Goal: Task Accomplishment & Management: Complete application form

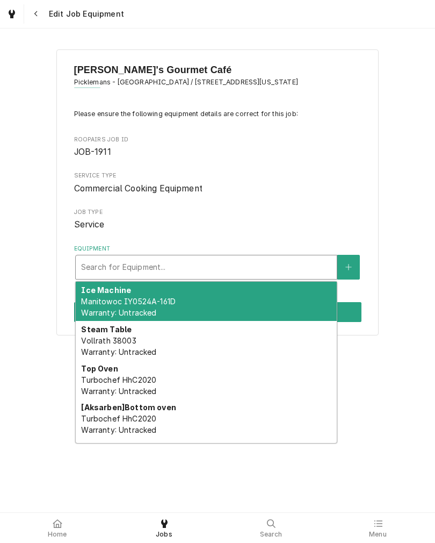
click at [104, 336] on span "Vollrath 38003 Warranty: Untracked" at bounding box center [118, 346] width 75 height 20
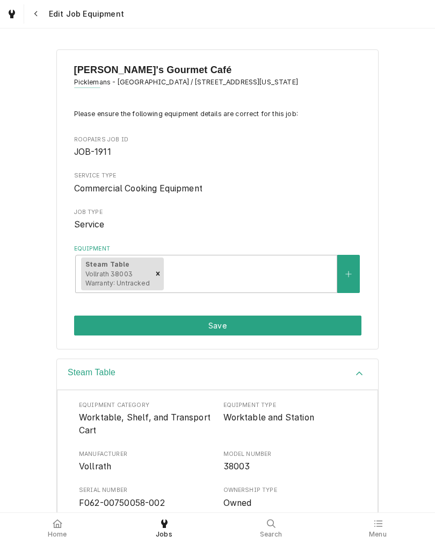
click at [90, 329] on button "Save" at bounding box center [218, 325] width 288 height 20
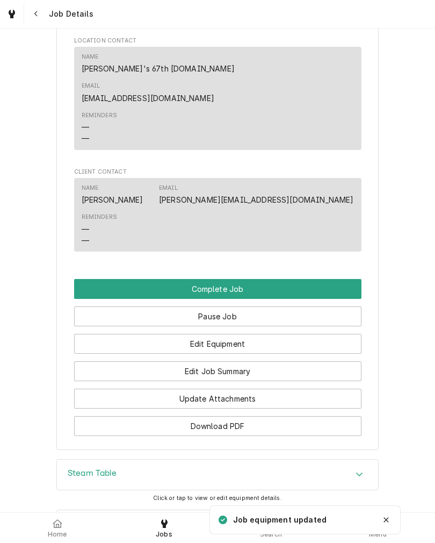
scroll to position [639, 0]
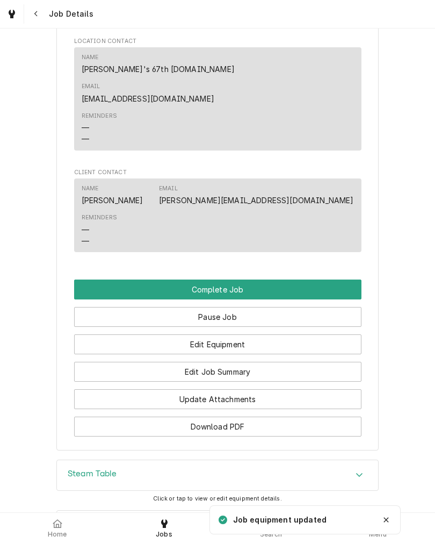
click at [322, 362] on button "Edit Job Summary" at bounding box center [218, 372] width 288 height 20
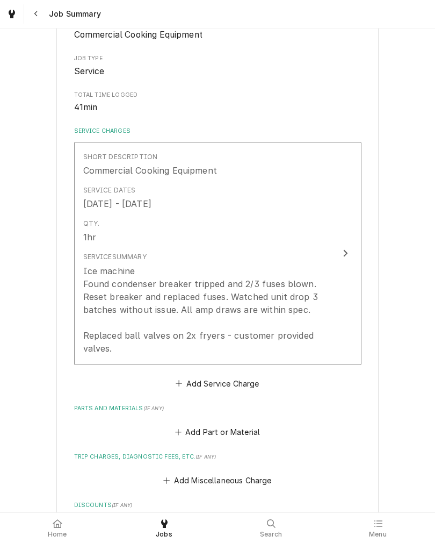
scroll to position [164, 0]
click at [337, 295] on button "Short Description Commercial Cooking Equipment Service Dates [DATE] - [DATE] Qt…" at bounding box center [218, 252] width 288 height 223
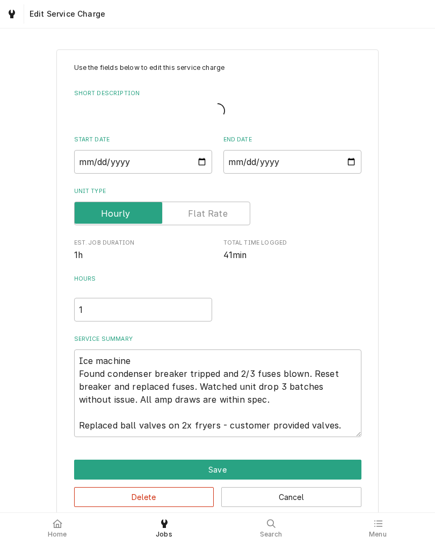
type textarea "x"
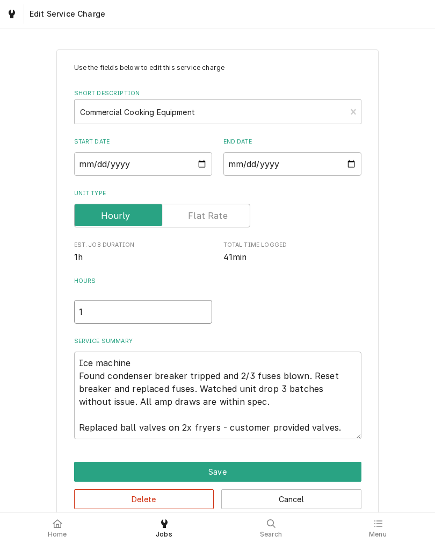
click at [92, 311] on input "1" at bounding box center [143, 312] width 138 height 24
type textarea "x"
type input "1"
click at [120, 396] on textarea "Ice machine Found condenser breaker tripped and 2/3 fuses blown. Reset breaker …" at bounding box center [218, 395] width 288 height 88
type textarea "x"
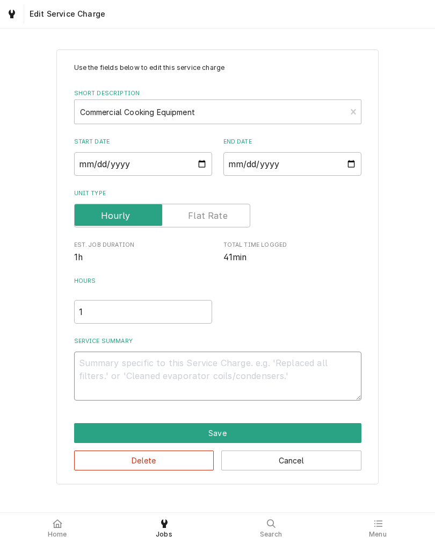
type textarea "x"
type textarea "R"
type textarea "x"
type textarea "RH"
type textarea "x"
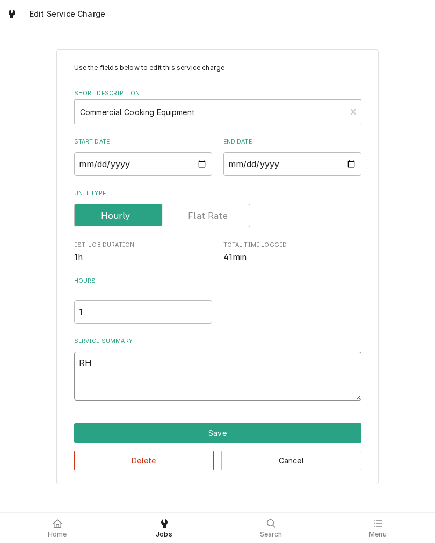
type textarea "RH"
type textarea "x"
type textarea "RH w"
type textarea "x"
type textarea "RH we"
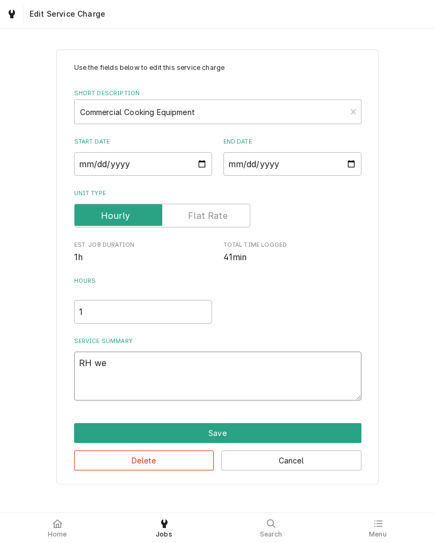
type textarea "x"
type textarea "RH wel"
type textarea "x"
type textarea "RH well"
type textarea "x"
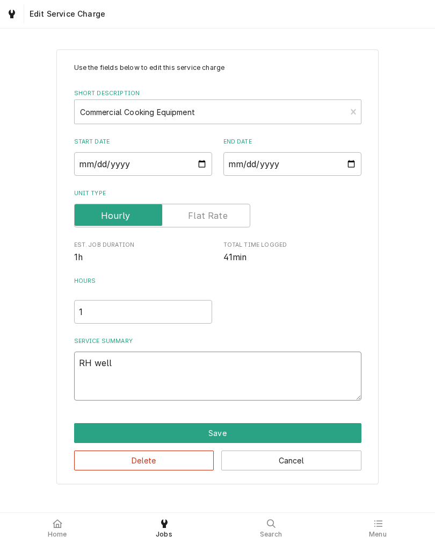
type textarea "RH well"
type textarea "x"
type textarea "RH well o"
type textarea "x"
type textarea "RH well on"
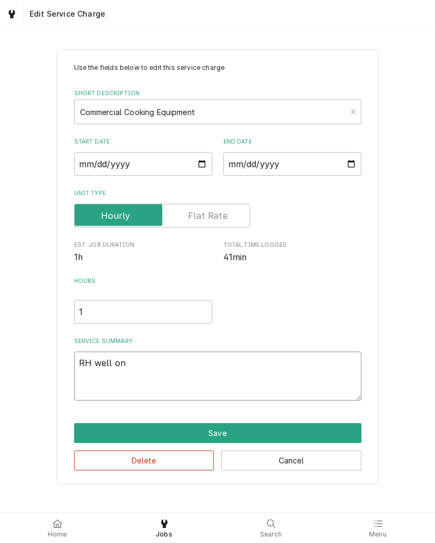
type textarea "x"
type textarea "RH well on"
type textarea "x"
type textarea "RH well on s"
type textarea "x"
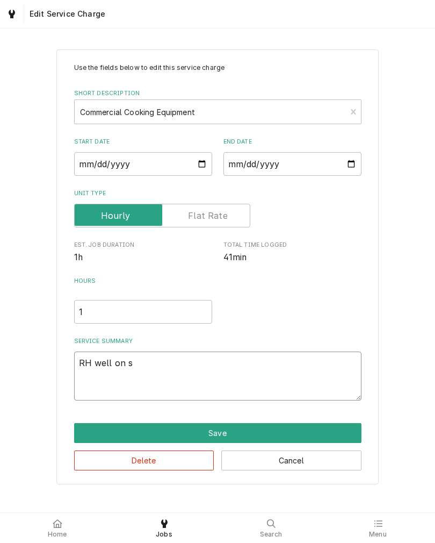
type textarea "RH well on st"
type textarea "x"
type textarea "RH well on ste"
type textarea "x"
type textarea "RH well on stea"
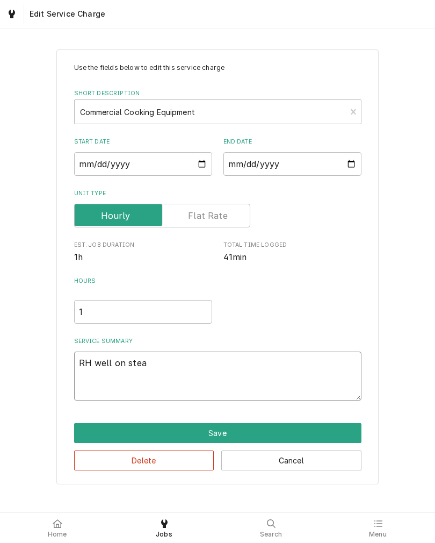
type textarea "x"
type textarea "RH well on steam"
type textarea "x"
type textarea "RH well on steam"
type textarea "x"
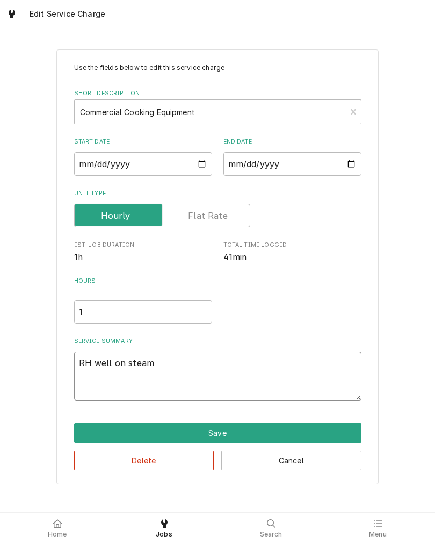
type textarea "RH well on steam t"
type textarea "x"
type textarea "RH well on steam ta"
type textarea "x"
type textarea "RH well on steam tab"
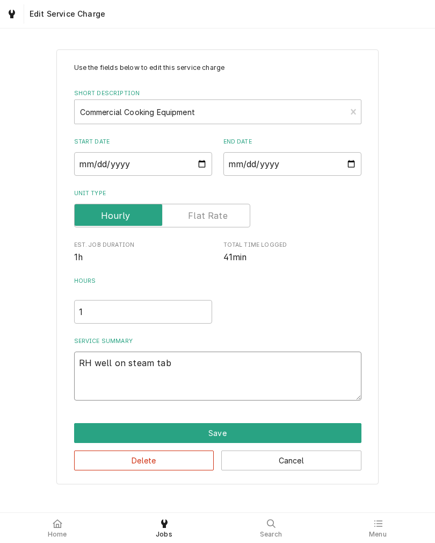
type textarea "x"
type textarea "RH well on steam tabl"
type textarea "x"
type textarea "RH well on steam table"
type textarea "x"
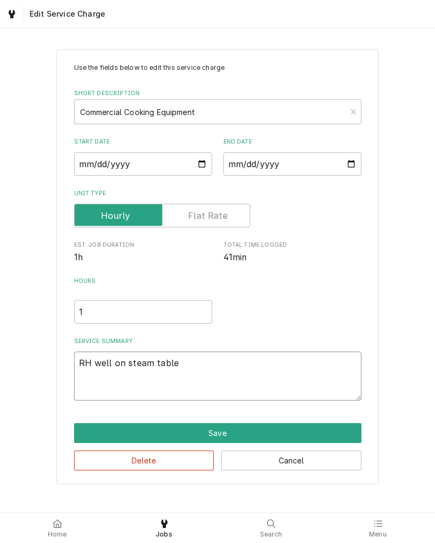
type textarea "RH well on steam table"
type textarea "x"
type textarea "RH well on steam table b"
type textarea "x"
type textarea "RH well on steam table"
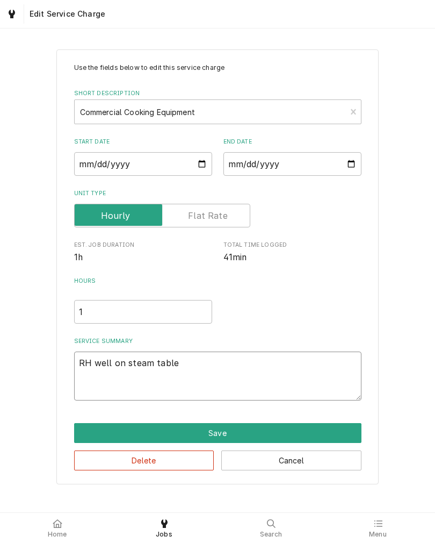
type textarea "x"
type textarea "RH well on steam table n"
type textarea "x"
type textarea "RH well on steam table no"
type textarea "x"
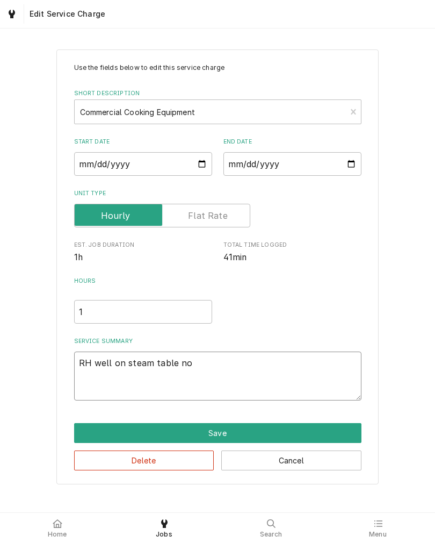
type textarea "RH well on steam table not"
type textarea "x"
type textarea "RH well on steam table not"
type textarea "x"
type textarea "RH well on steam table not h"
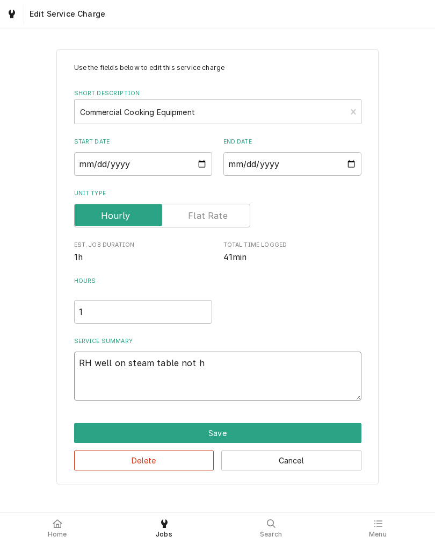
type textarea "x"
type textarea "RH well on steam table not he"
type textarea "x"
type textarea "RH well on steam table not hea"
type textarea "x"
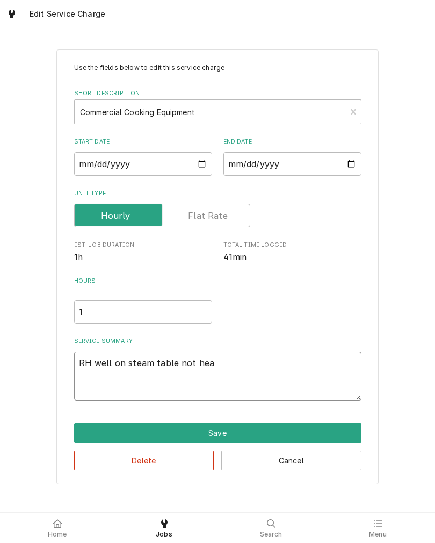
type textarea "RH well on steam table not heat"
type textarea "x"
type textarea "RH well on steam table not heati"
type textarea "x"
type textarea "RH well on steam table not heatin"
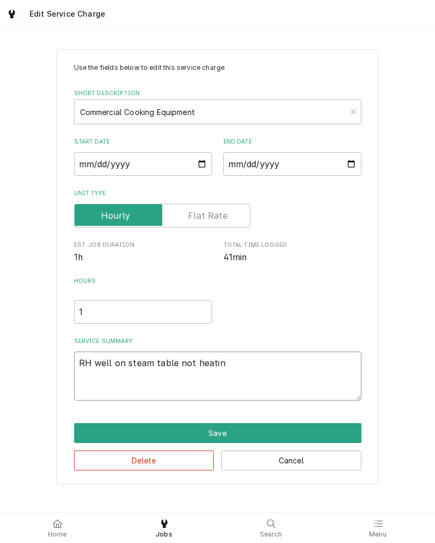
type textarea "x"
type textarea "RH well on steam table not heating"
type textarea "x"
type textarea "RH well on steam table not heating"
type textarea "x"
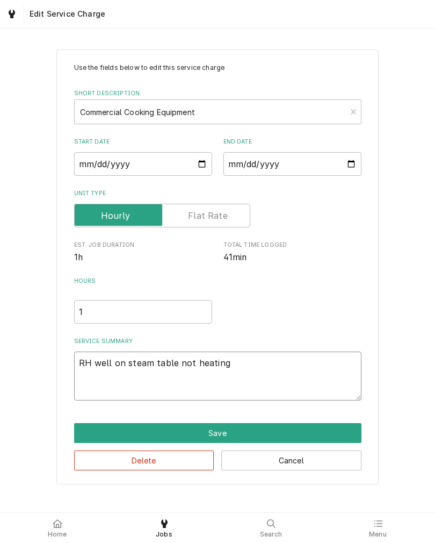
type textarea "RH well on steam table not heating u"
type textarea "x"
type textarea "RH well on steam table not heating"
type textarea "x"
type textarea "RH well on steam table not heating u"
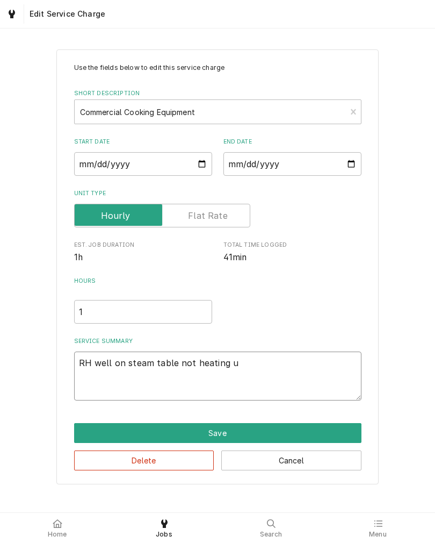
type textarea "x"
type textarea "RH well on steam table not heating up"
type textarea "x"
type textarea "RH well on steam table not heating up."
type textarea "x"
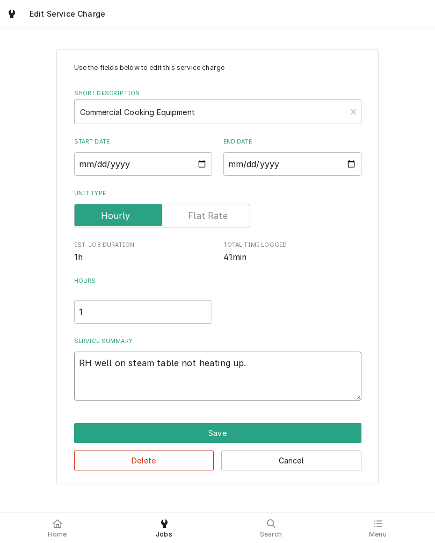
type textarea "RH well on steam table not heating up."
type textarea "x"
type textarea "RH well on steam table not heating up. F"
type textarea "x"
type textarea "RH well on steam table not heating up. Fo"
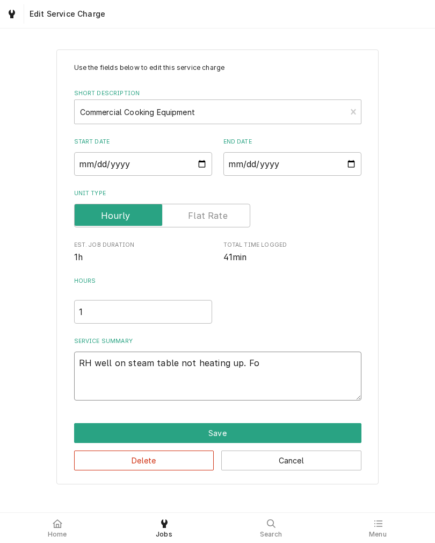
type textarea "x"
type textarea "RH well on steam table not heating up. Fou"
type textarea "x"
type textarea "RH well on steam table not heating up. Foun"
type textarea "x"
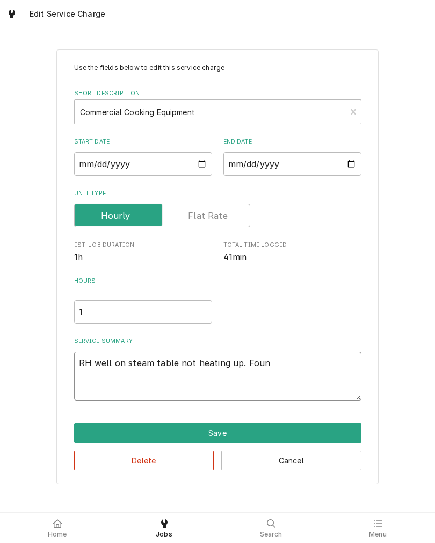
type textarea "RH well on steam table not heating up. Found"
type textarea "x"
type textarea "RH well on steam table not heating up. Found"
type textarea "x"
type textarea "RH well on steam table not heating up. Found b"
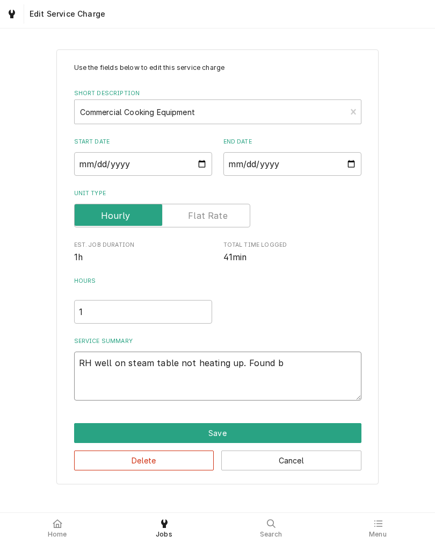
type textarea "x"
type textarea "RH well on steam table not heating up. Found ba"
type textarea "x"
type textarea "RH well on steam table not heating up. Found bad"
type textarea "x"
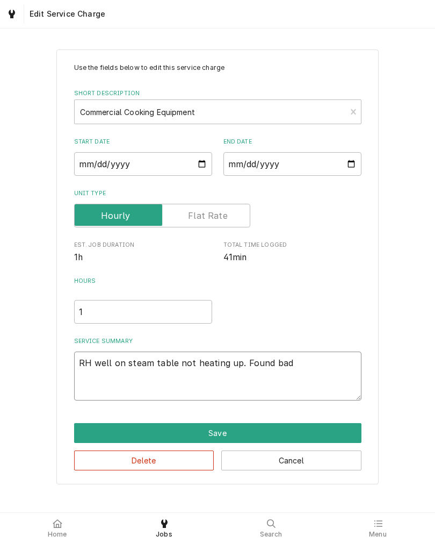
type textarea "RH well on steam table not heating up. Found bad"
type textarea "x"
type textarea "RH well on steam table not heating up. Found bad l"
type textarea "x"
type textarea "RH well on steam table not heating up. Found bad lo"
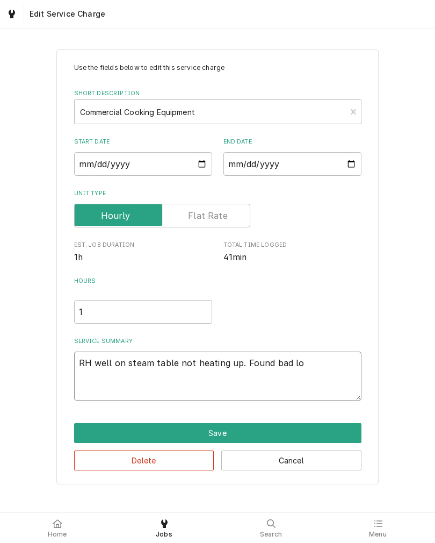
type textarea "x"
type textarea "RH well on steam table not heating up. Found bad low"
type textarea "x"
type textarea "RH well on steam table not heating up. Found bad low"
type textarea "x"
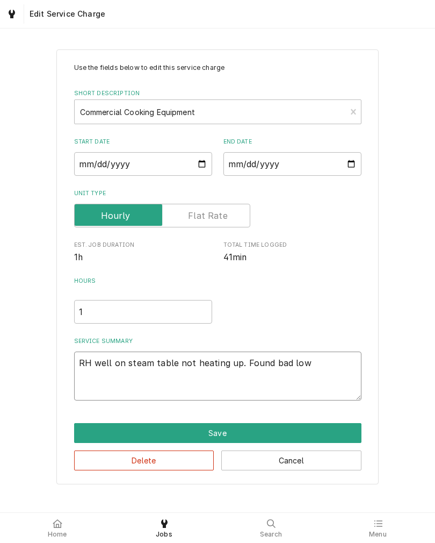
type textarea "RH well on steam table not heating up. Found bad low w"
type textarea "x"
type textarea "RH well on steam table not heating up. Found bad low wa"
type textarea "x"
type textarea "RH well on steam table not heating up. Found bad low wat"
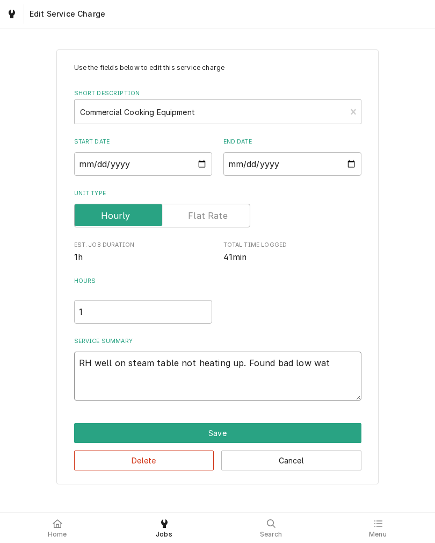
type textarea "x"
type textarea "RH well on steam table not heating up. Found bad low wate"
type textarea "x"
type textarea "RH well on steam table not heating up. Found bad low water"
type textarea "x"
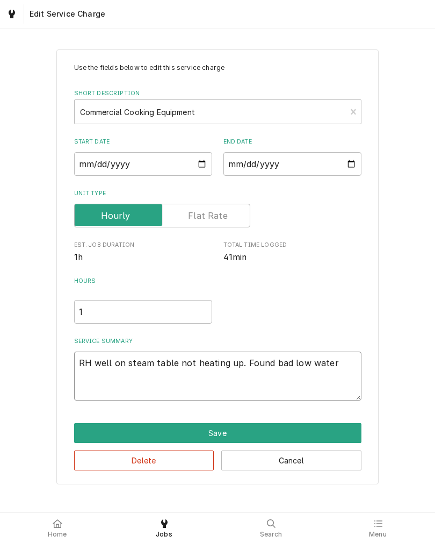
type textarea "RH well on steam table not heating up. Found bad low water"
type textarea "x"
type textarea "RH well on steam table not heating up. Found bad low water s"
type textarea "x"
type textarea "RH well on steam table not heating up. Found bad low water sa"
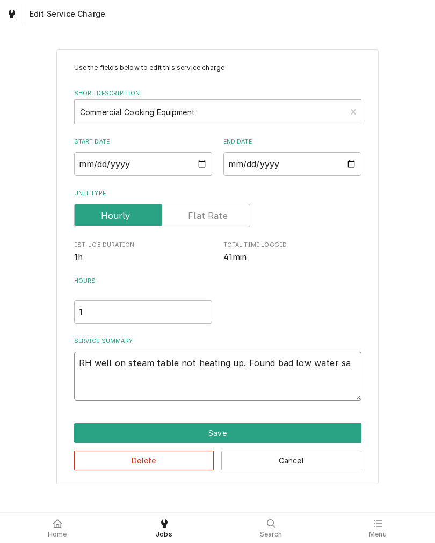
type textarea "x"
type textarea "RH well on steam table not heating up. Found bad low water saf"
type textarea "x"
type textarea "RH well on steam table not heating up. Found bad low water safe"
type textarea "x"
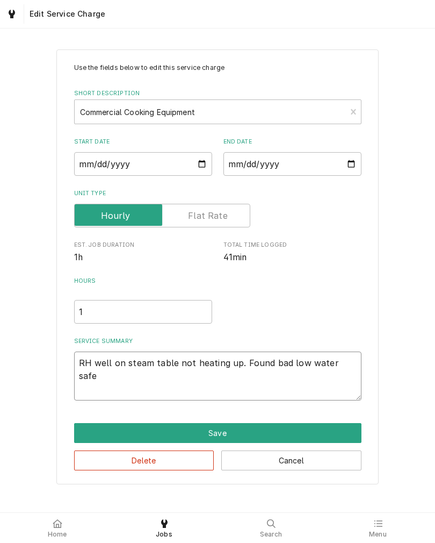
type textarea "RH well on steam table not heating up. Found bad low water safet"
type textarea "x"
type textarea "RH well on steam table not heating up. Found bad low water safety"
type textarea "x"
type textarea "RH well on steam table not heating up. Found bad low water safety."
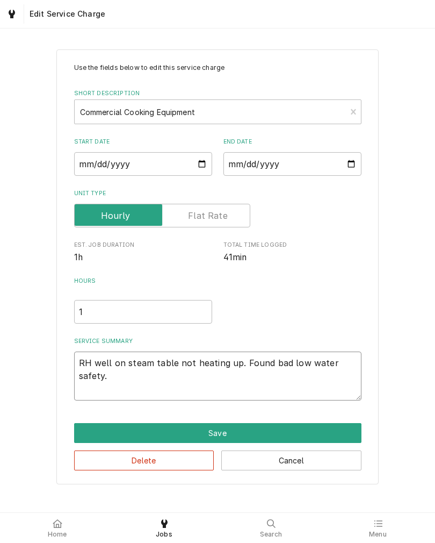
type textarea "x"
type textarea "RH well on steam table not heating up. Found bad low water safety."
type textarea "x"
type textarea "RH well on steam table not heating up. Found bad low water safety. R"
type textarea "x"
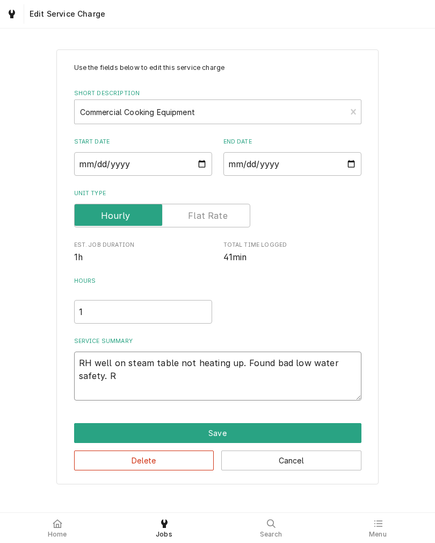
type textarea "RH well on steam table not heating up. Found bad low water safety. Re"
type textarea "x"
type textarea "RH well on steam table not heating up. Found bad low water safety. Rep"
type textarea "x"
type textarea "RH well on steam table not heating up. Found bad low water safety. Repl"
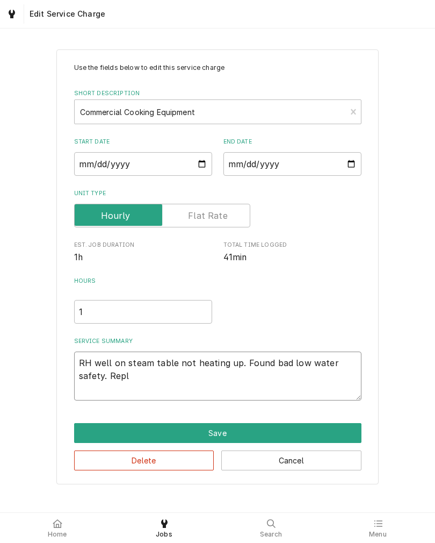
type textarea "x"
type textarea "RH well on steam table not heating up. Found bad low water safety. Reple"
type textarea "x"
type textarea "RH well on steam table not heating up. Found bad low water safety. Replec"
type textarea "x"
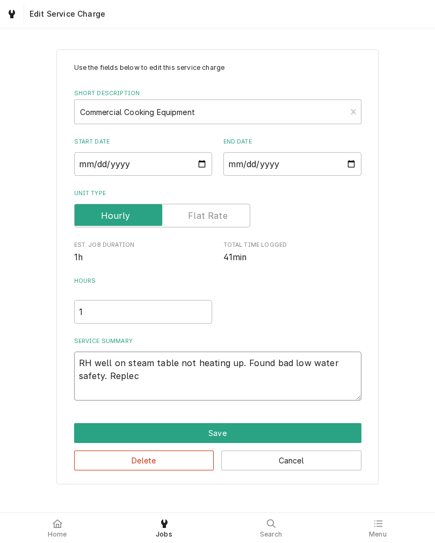
type textarea "RH well on steam table not heating up. Found bad low water safety. Replece"
type textarea "x"
type textarea "RH well on steam table not heating up. Found bad low water safety. Repleced"
type textarea "x"
type textarea "RH well on steam table not heating up. Found bad low water safety. Replaced"
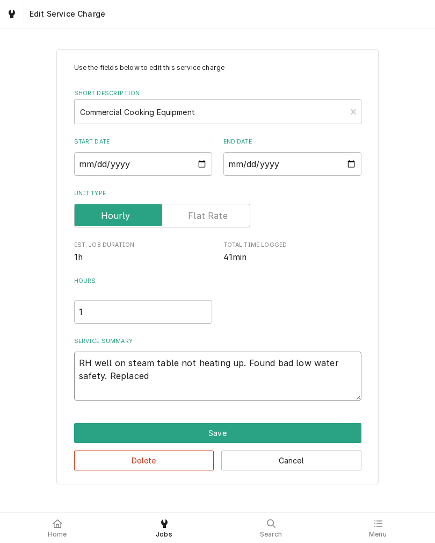
type textarea "x"
type textarea "RH well on steam table not heating up. Found bad low water safety. Replaced"
type textarea "x"
type textarea "RH well on steam table not heating up. Found bad low water safety. Replaced s"
type textarea "x"
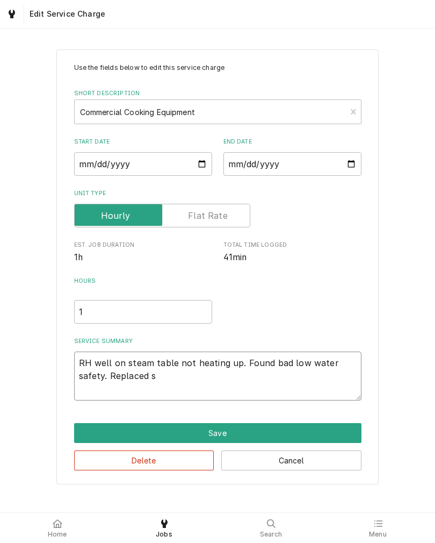
type textarea "RH well on steam table not heating up. Found bad low water safety. Replaced sa"
type textarea "x"
type textarea "RH well on steam table not heating up. Found bad low water safety. Replaced saf"
type textarea "x"
type textarea "RH well on steam table not heating up. Found bad low water safety. Replaced safe"
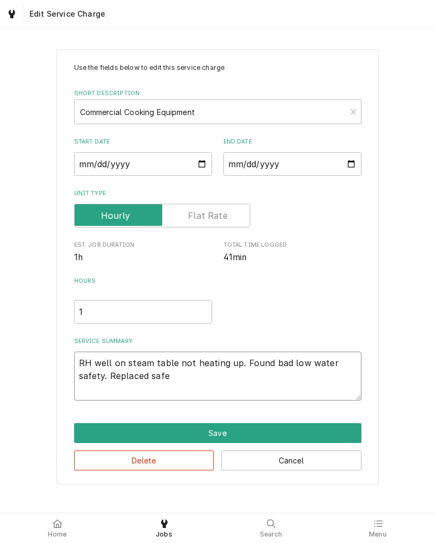
type textarea "x"
type textarea "RH well on steam table not heating up. Found bad low water safety. Replaced saf…"
type textarea "x"
type textarea "RH well on steam table not heating up. Found bad low water safety. Replaced saf…"
type textarea "x"
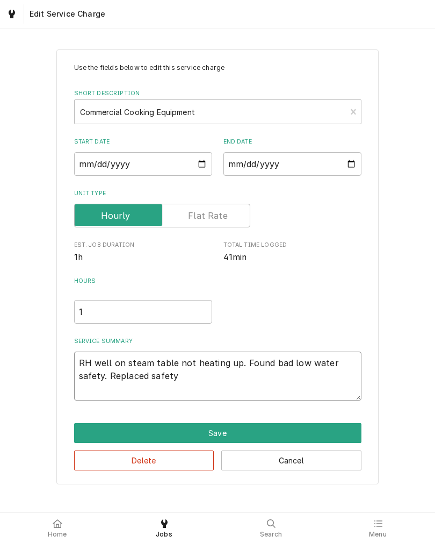
type textarea "RH well on steam table not heating up. Found bad low water safety. Replaced saf…"
type textarea "x"
type textarea "RH well on steam table not heating up. Found bad low water safety. Replaced saf…"
type textarea "x"
type textarea "RH well on steam table not heating up. Found bad low water safety. Replaced saf…"
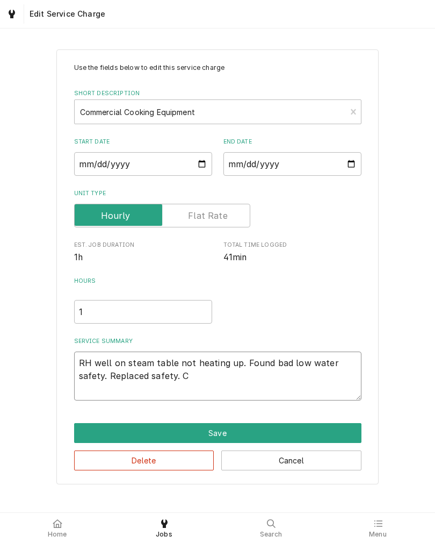
type textarea "x"
type textarea "RH well on steam table not heating up. Found bad low water safety. Replaced saf…"
type textarea "x"
type textarea "RH well on steam table not heating up. Found bad low water safety. Replaced saf…"
type textarea "x"
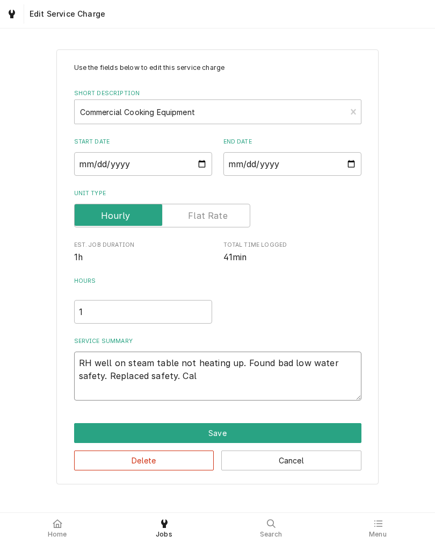
type textarea "RH well on steam table not heating up. Found bad low water safety. Replaced saf…"
type textarea "x"
type textarea "RH well on steam table not heating up. Found bad low water safety. Replaced saf…"
type textarea "x"
type textarea "RH well on steam table not heating up. Found bad low water safety. Replaced saf…"
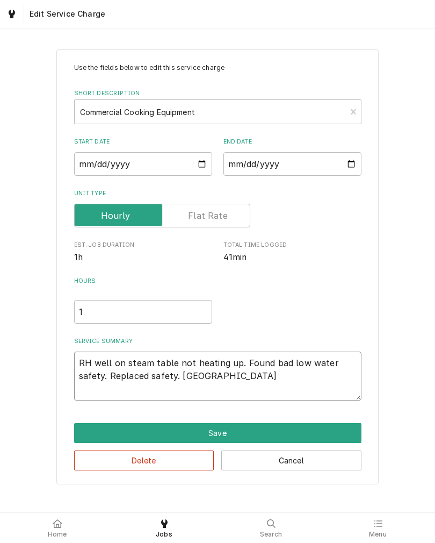
type textarea "x"
type textarea "RH well on steam table not heating up. Found bad low water safety. Replaced saf…"
type textarea "x"
type textarea "RH well on steam table not heating up. Found bad low water safety. Replaced saf…"
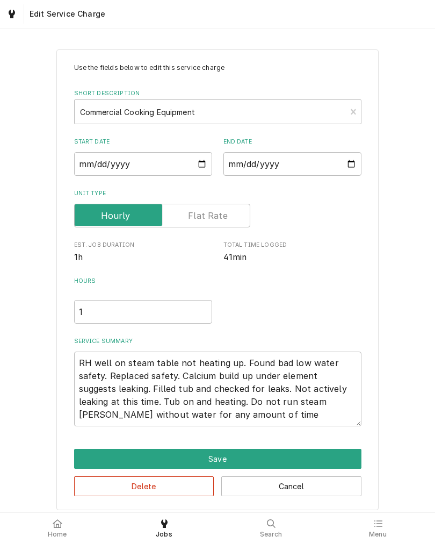
click at [17, 361] on div "Use the fields below to edit this service charge Short Description Commercial C…" at bounding box center [217, 279] width 435 height 479
click at [81, 457] on button "Save" at bounding box center [218, 459] width 288 height 20
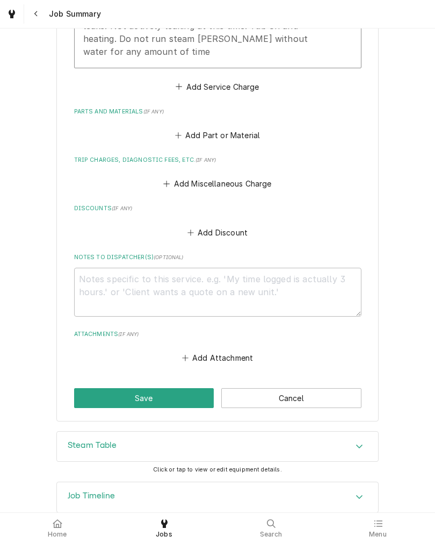
scroll to position [451, 0]
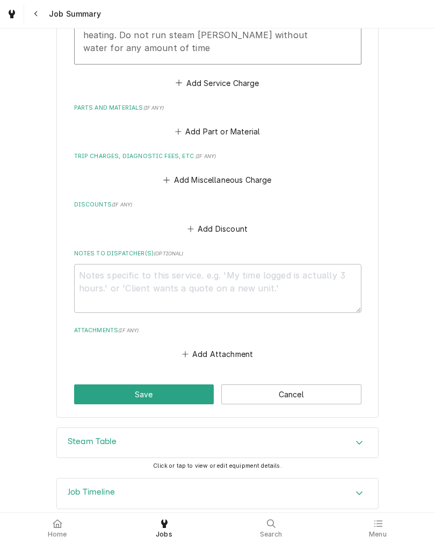
click at [252, 183] on button "Add Miscellaneous Charge" at bounding box center [218, 180] width 112 height 15
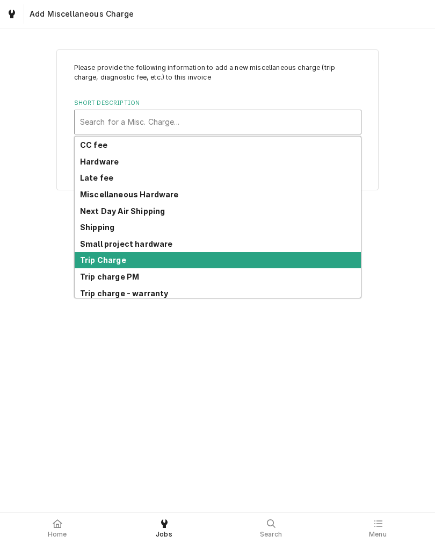
click at [85, 260] on strong "Trip Charge" at bounding box center [103, 259] width 46 height 9
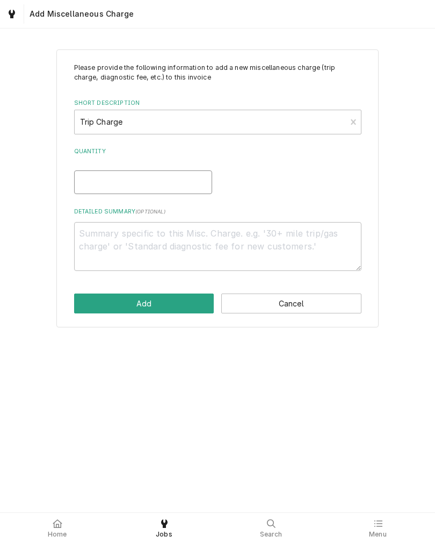
click at [82, 181] on input "Quantity" at bounding box center [143, 182] width 138 height 24
click at [90, 305] on button "Add" at bounding box center [144, 303] width 140 height 20
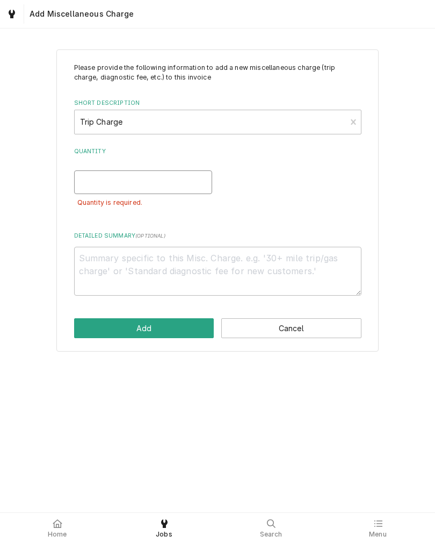
click at [79, 185] on input "Quantity" at bounding box center [143, 182] width 138 height 24
click at [99, 320] on button "Add" at bounding box center [144, 328] width 140 height 20
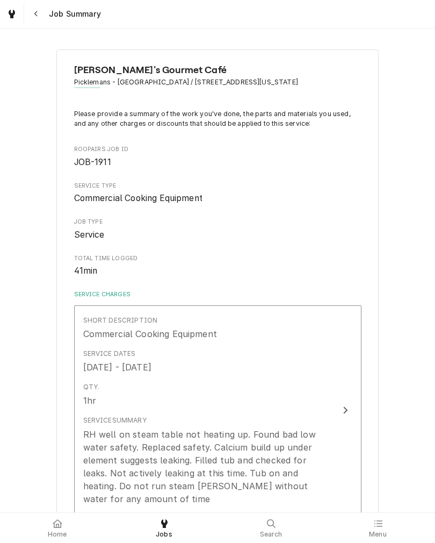
scroll to position [451, 0]
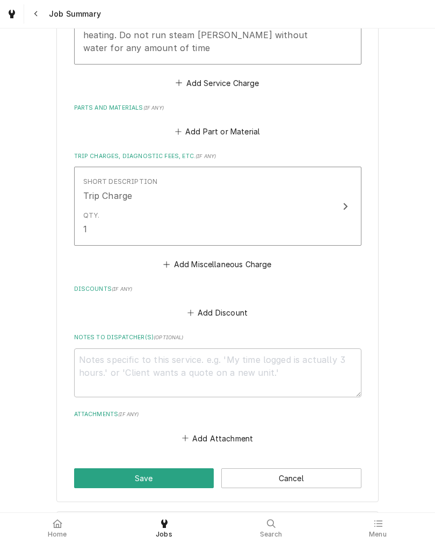
click at [203, 139] on button "Add Part or Material" at bounding box center [217, 131] width 89 height 15
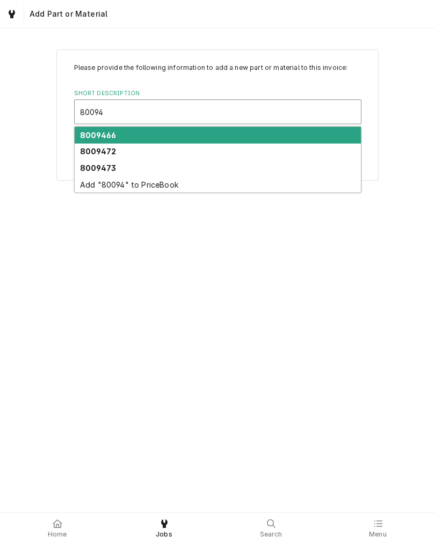
click at [92, 148] on strong "8009472" at bounding box center [98, 151] width 36 height 9
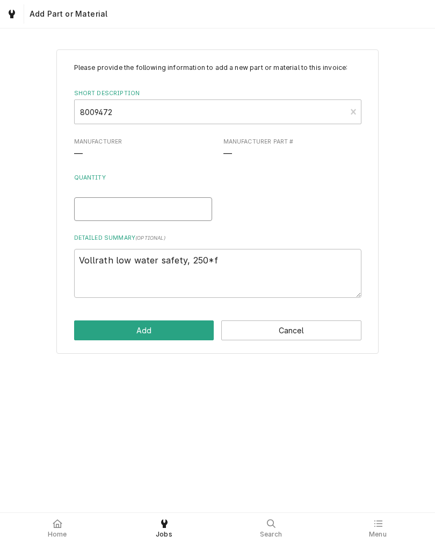
click at [90, 205] on input "Quantity" at bounding box center [143, 209] width 138 height 24
click at [92, 334] on button "Add" at bounding box center [144, 330] width 140 height 20
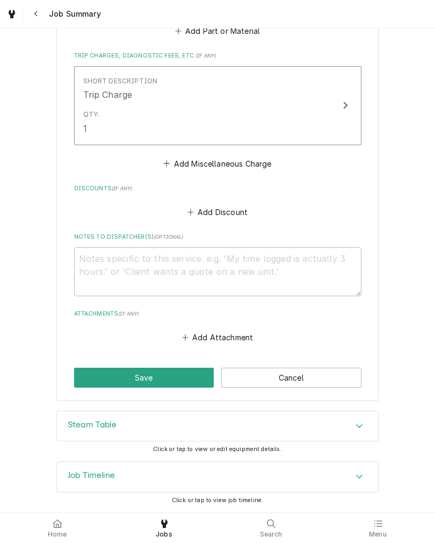
scroll to position [707, 0]
click at [77, 371] on button "Save" at bounding box center [144, 378] width 140 height 20
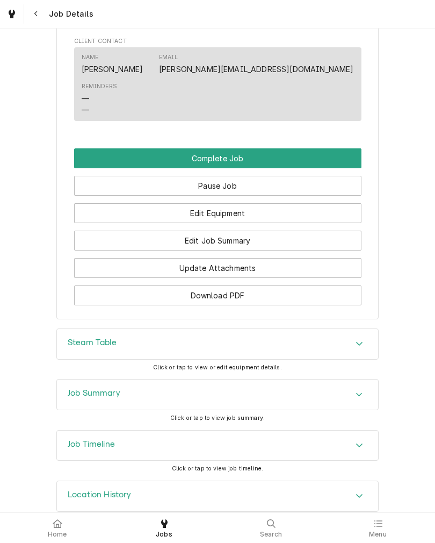
scroll to position [900, 0]
click at [358, 340] on icon "Accordion Header" at bounding box center [360, 344] width 8 height 9
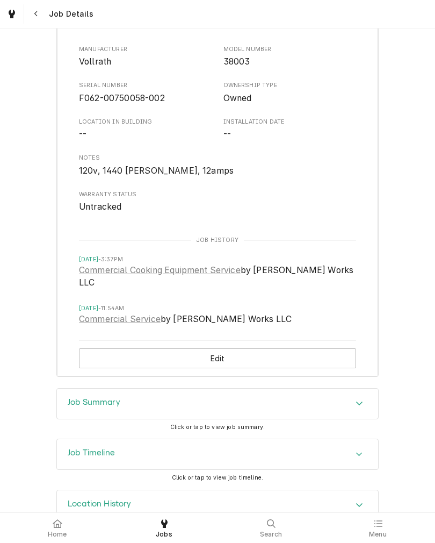
scroll to position [1274, 0]
click at [94, 264] on link "Commercial Cooking Equipment Service" at bounding box center [160, 270] width 162 height 13
click at [89, 313] on link "Commercial Service" at bounding box center [120, 319] width 82 height 13
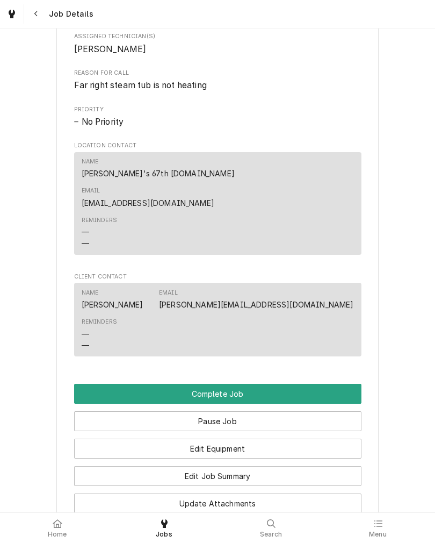
scroll to position [667, 0]
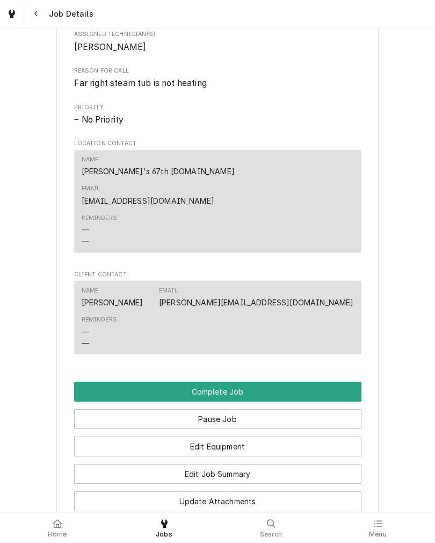
click at [109, 382] on button "Complete Job" at bounding box center [218, 392] width 288 height 20
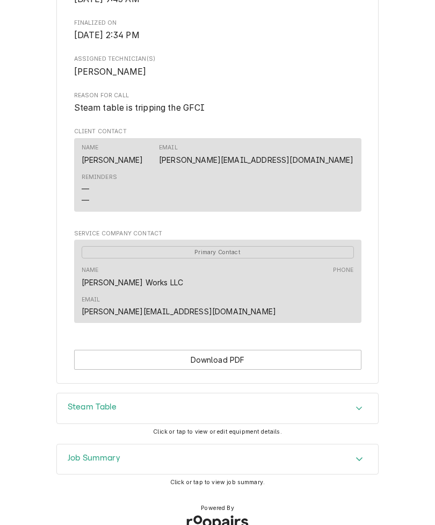
scroll to position [431, 0]
click at [361, 403] on div "Accordion Header" at bounding box center [359, 409] width 16 height 13
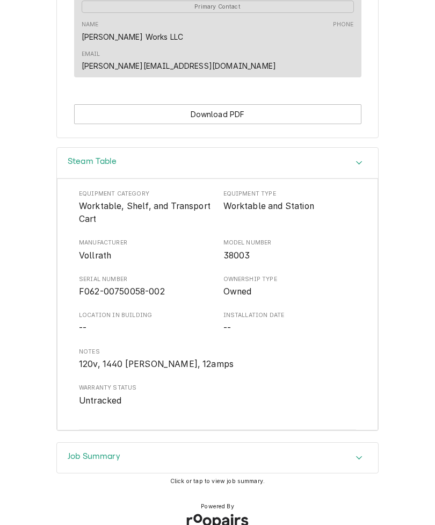
click at [360, 454] on icon "Accordion Header" at bounding box center [360, 458] width 8 height 9
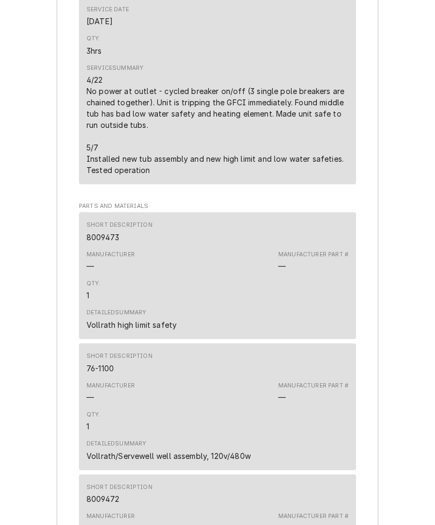
scroll to position [1484, 0]
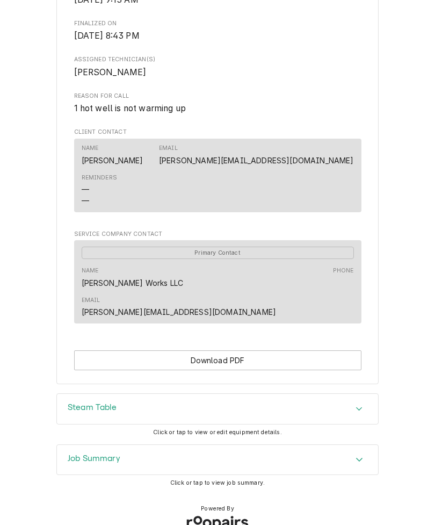
click at [364, 454] on div "Accordion Header" at bounding box center [359, 460] width 16 height 13
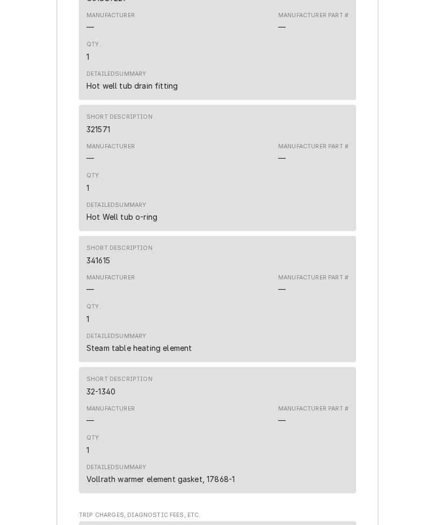
scroll to position [1598, 0]
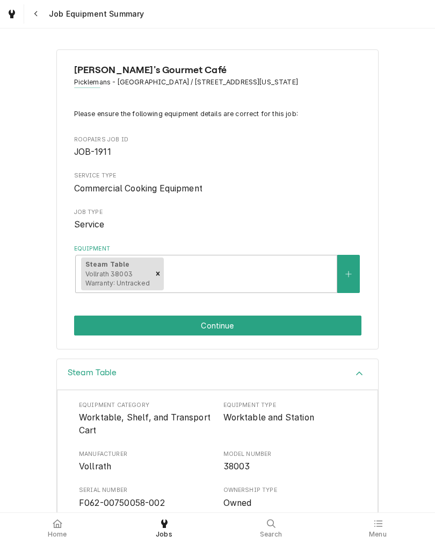
click at [83, 324] on button "Continue" at bounding box center [218, 325] width 288 height 20
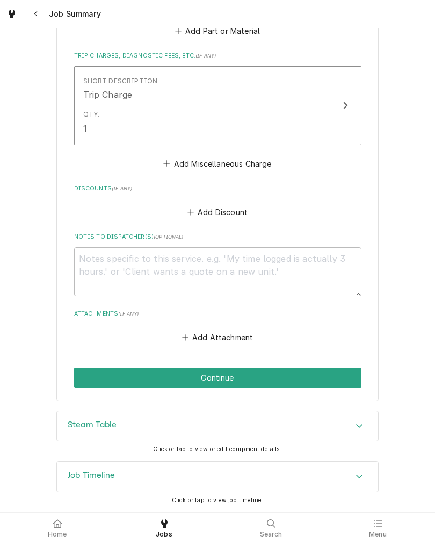
scroll to position [707, 0]
click at [319, 377] on button "Continue" at bounding box center [218, 378] width 288 height 20
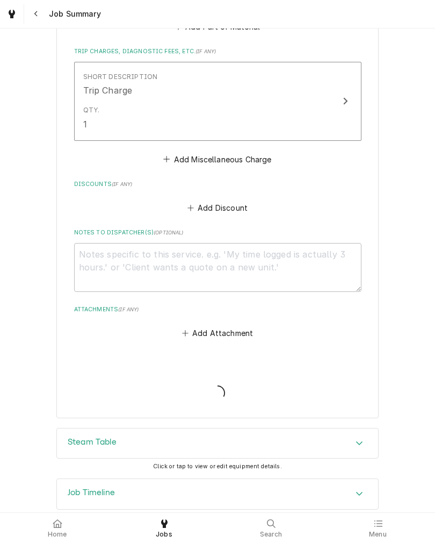
type textarea "x"
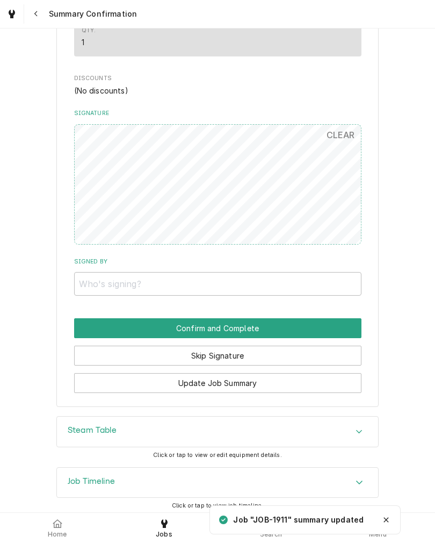
scroll to position [666, 0]
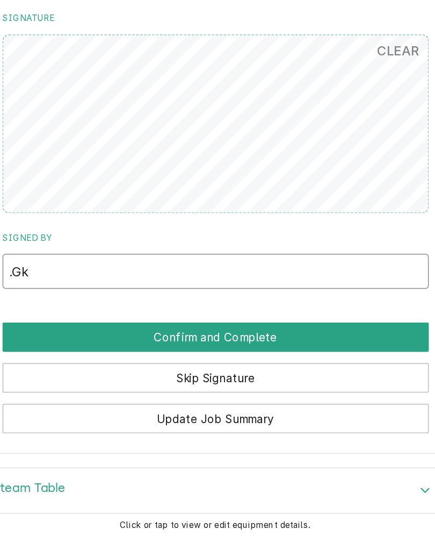
type input ".Gk"
click at [105, 319] on button "Confirm and Complete" at bounding box center [218, 329] width 288 height 20
